Goal: Information Seeking & Learning: Learn about a topic

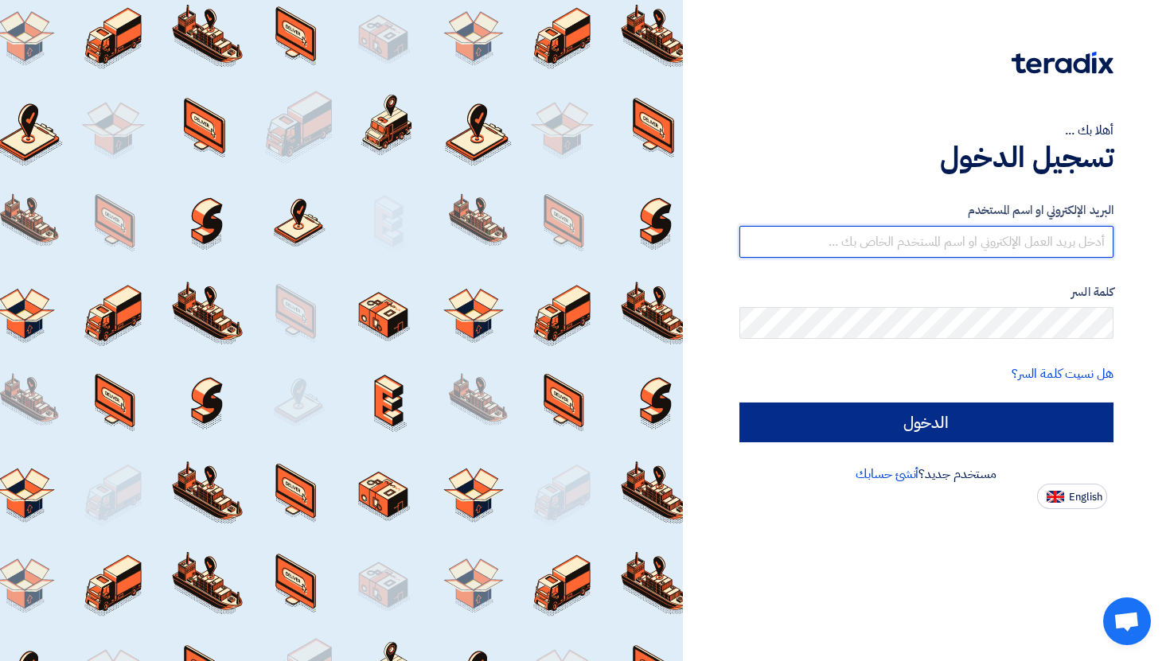
type input "[PERSON_NAME][EMAIL_ADDRESS][DOMAIN_NAME]"
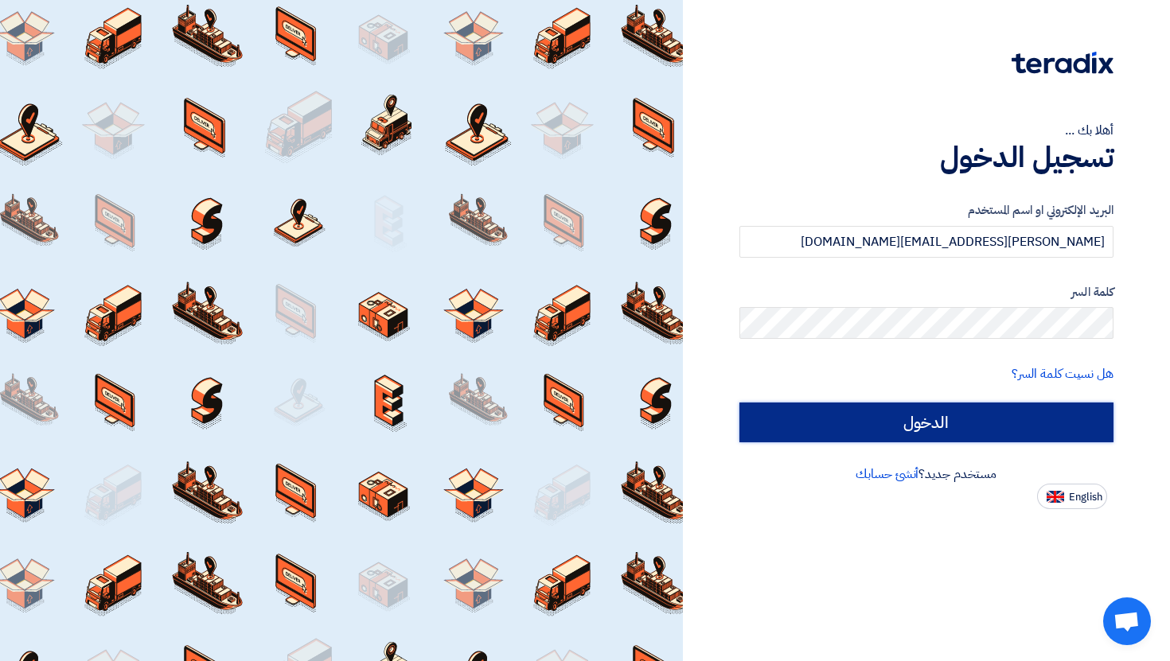
click at [980, 434] on input "الدخول" at bounding box center [926, 423] width 375 height 40
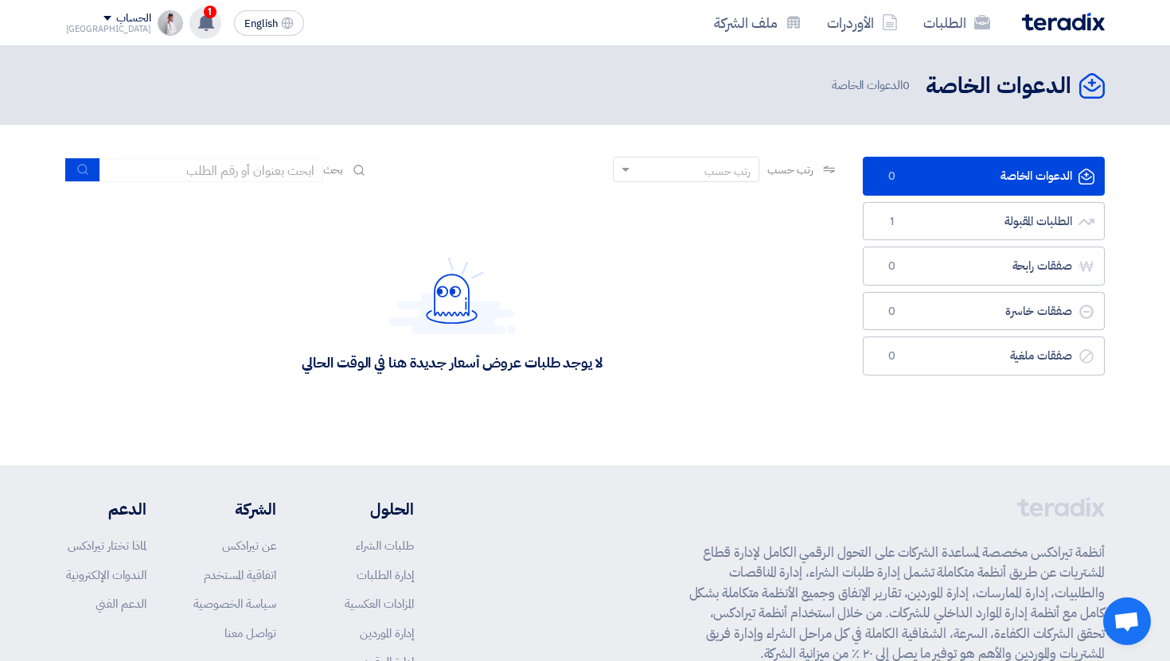
click at [204, 10] on span "1" at bounding box center [210, 12] width 13 height 13
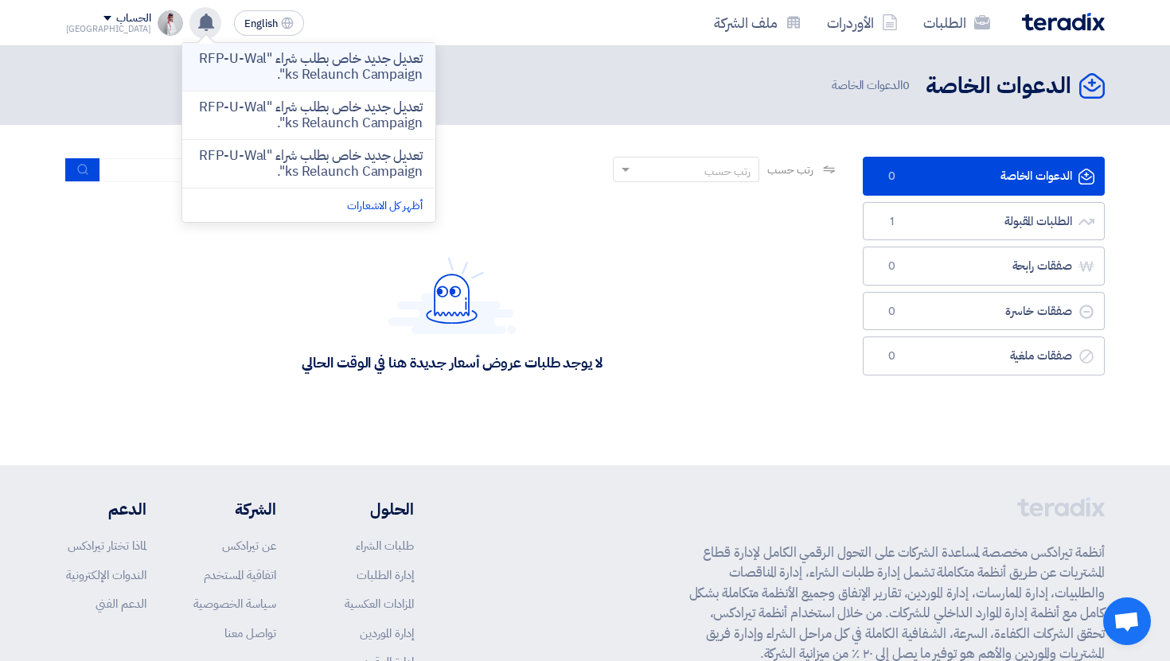
click at [269, 57] on p "تعديل جديد خاص بطلب شراء "RFP-U-Walks Relaunch Campaign"." at bounding box center [309, 67] width 228 height 32
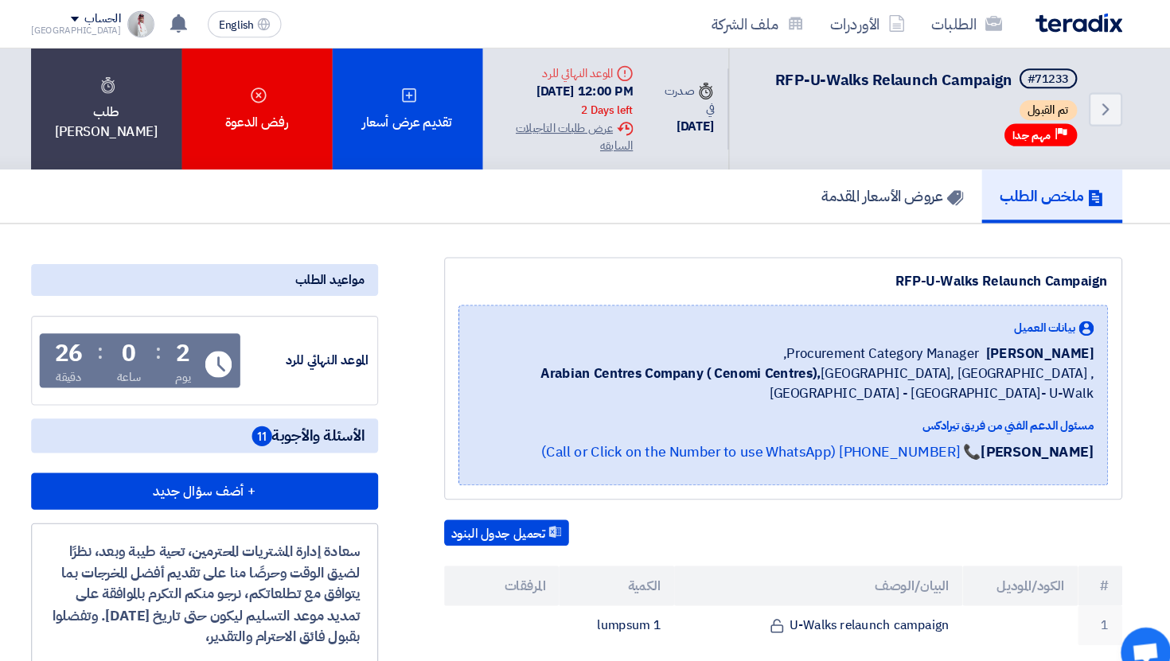
click at [322, 425] on span "الأسئلة والأجوبة 11" at bounding box center [329, 415] width 107 height 20
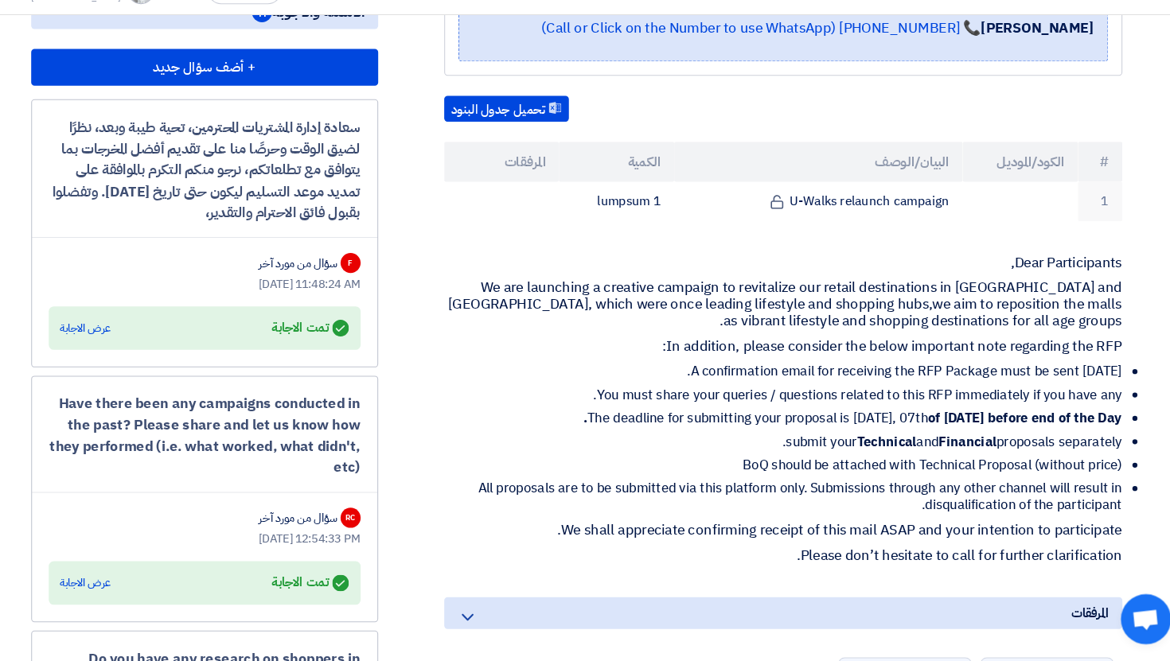
scroll to position [375, 0]
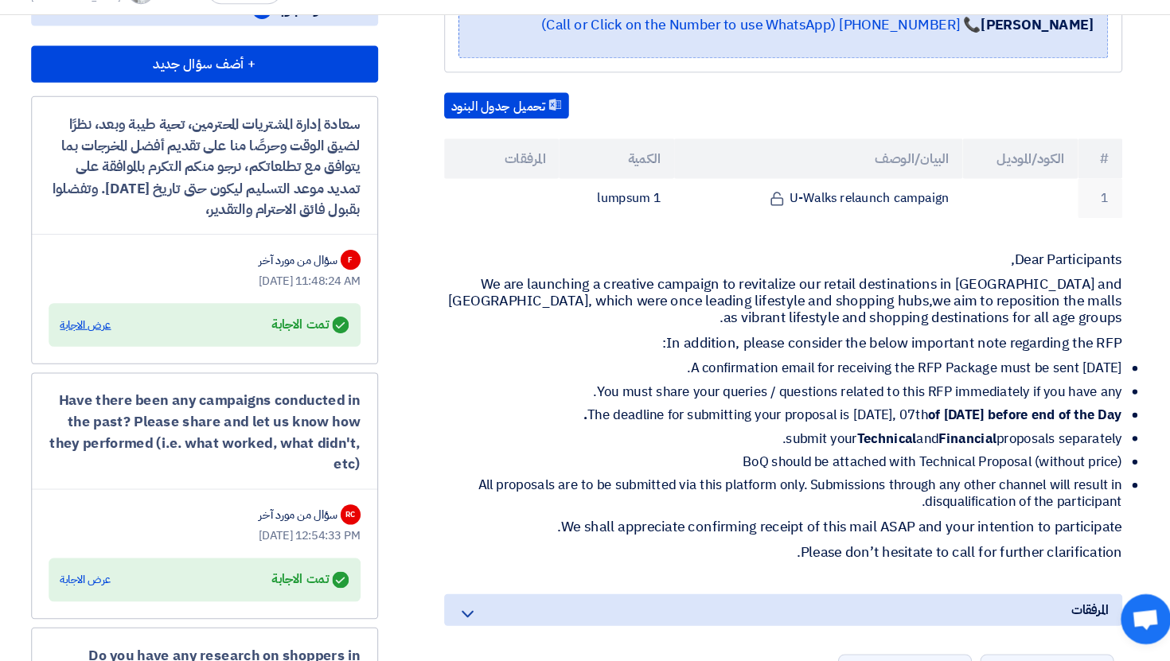
click at [123, 349] on div "عرض الاجابة" at bounding box center [118, 341] width 49 height 16
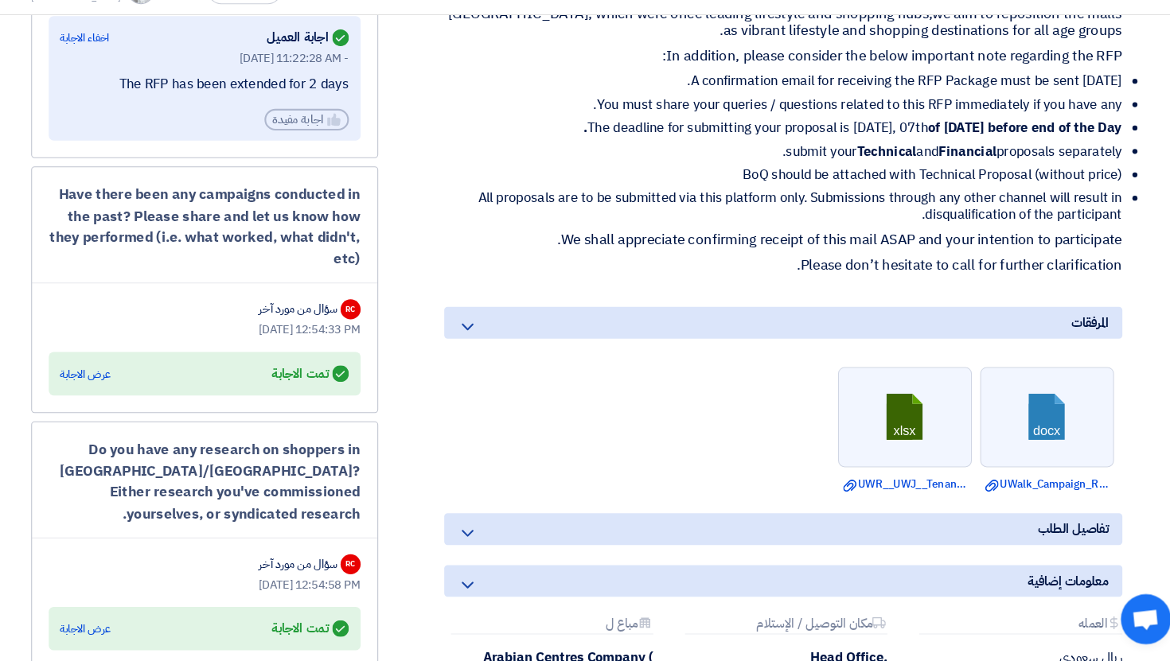
scroll to position [680, 0]
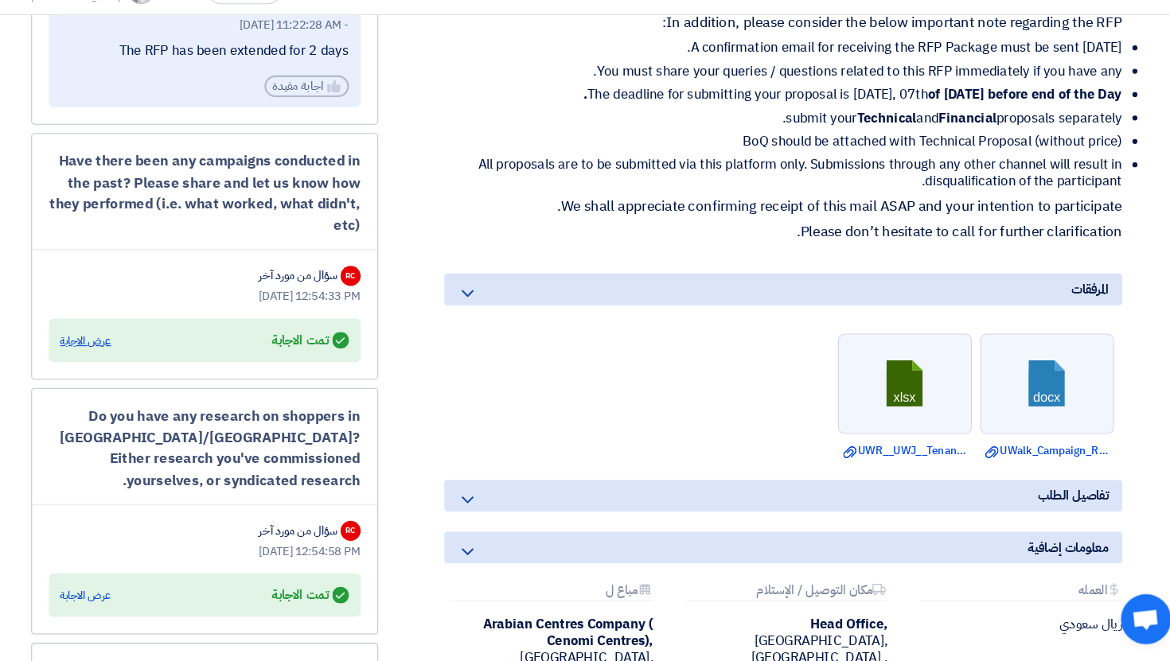
click at [111, 364] on div "عرض الاجابة" at bounding box center [118, 356] width 49 height 16
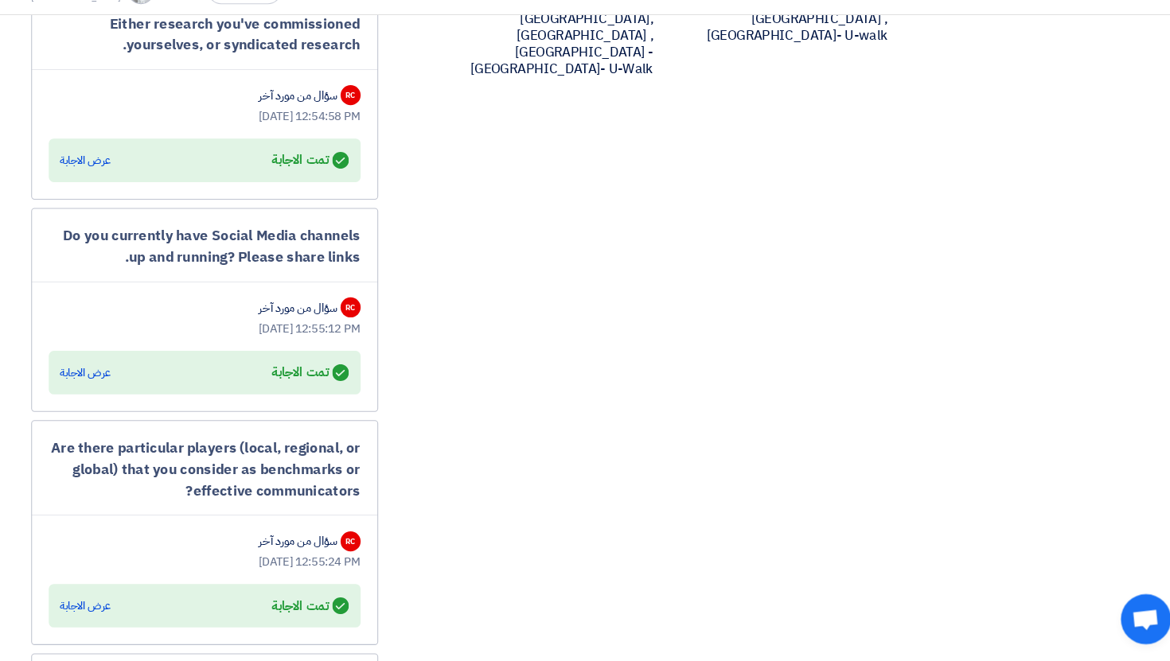
scroll to position [1290, 0]
click at [123, 191] on div "عرض الاجابة" at bounding box center [118, 183] width 49 height 16
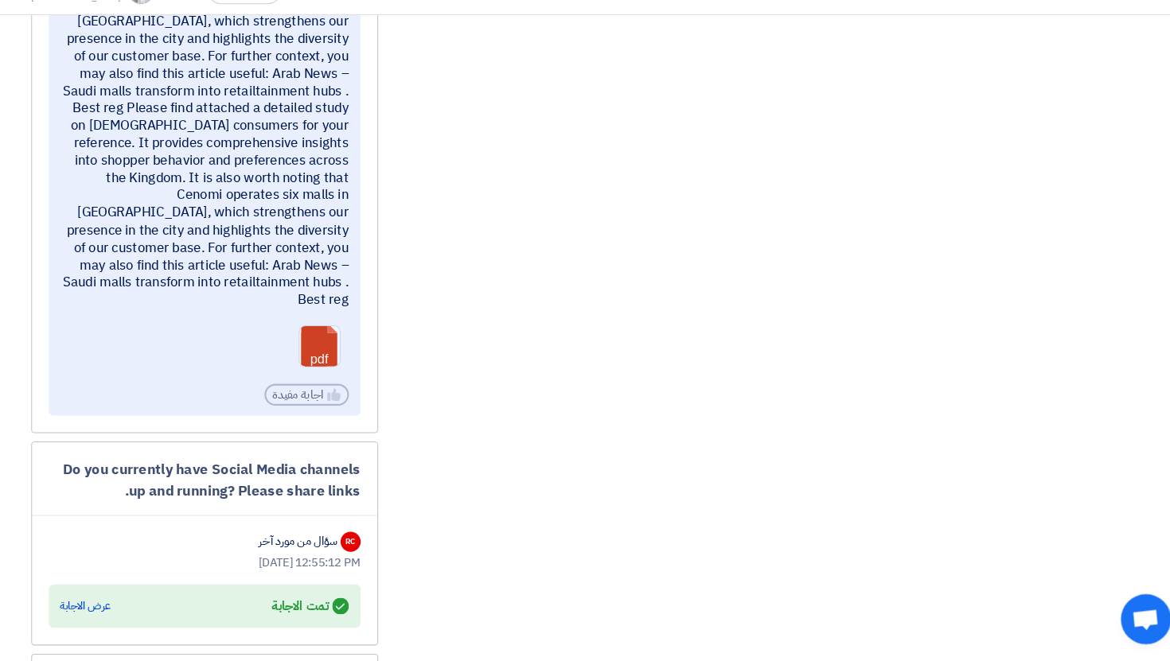
scroll to position [1569, 0]
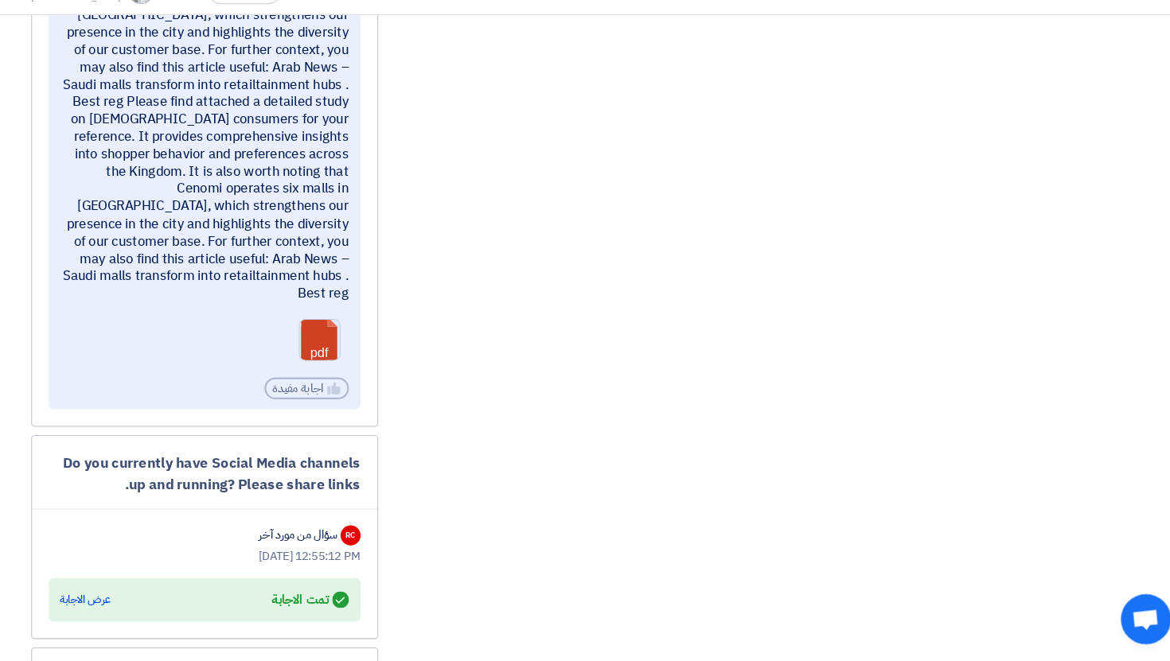
click at [340, 344] on link at bounding box center [384, 384] width 127 height 95
